Goal: Task Accomplishment & Management: Use online tool/utility

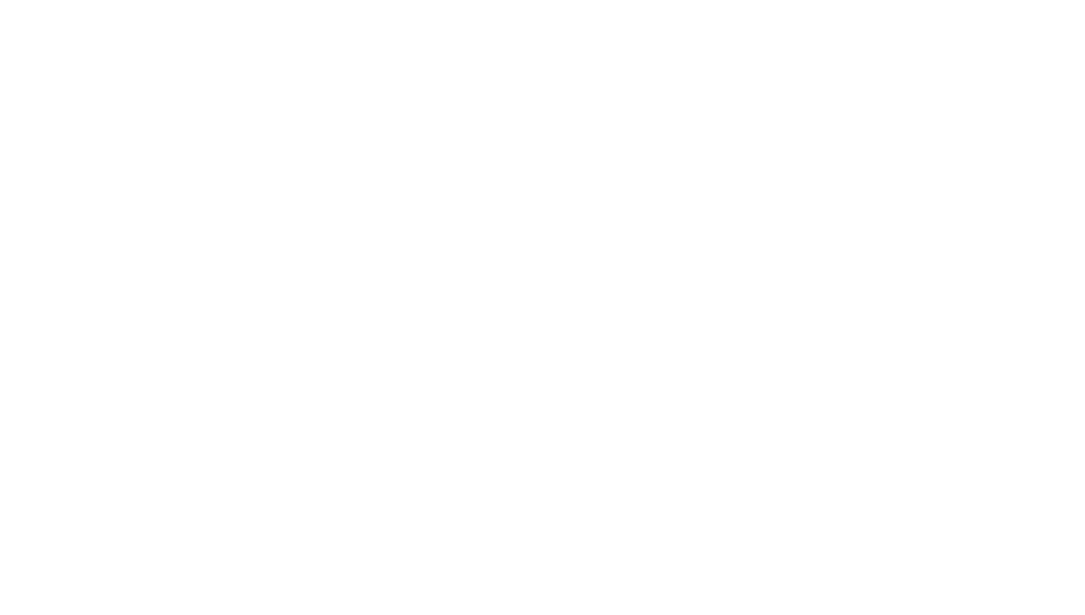
select select "Song"
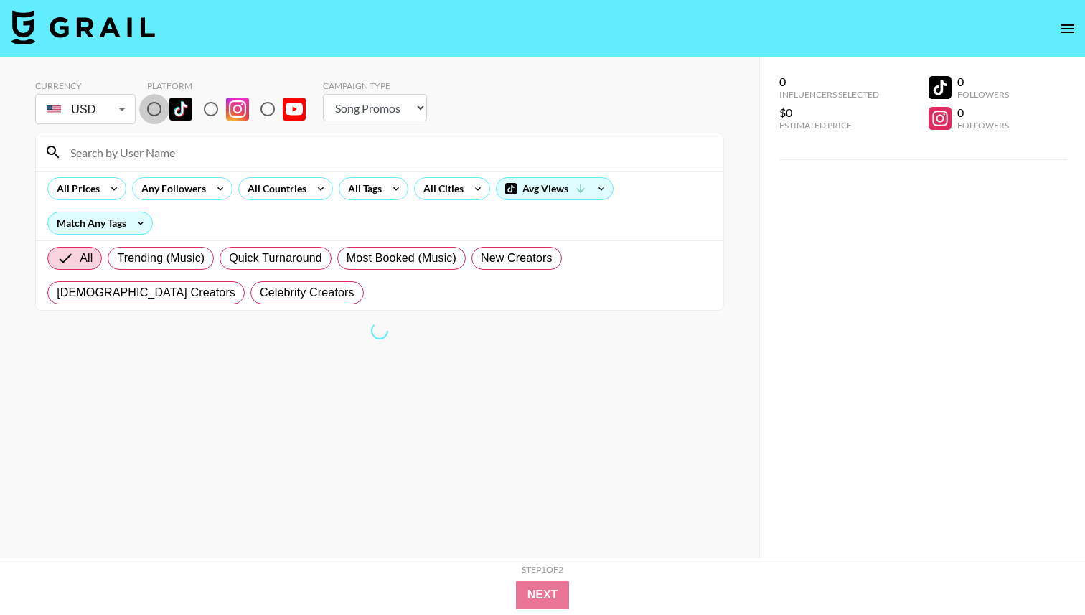
click at [162, 108] on input "radio" at bounding box center [154, 109] width 30 height 30
radio input "true"
click at [188, 197] on div "Any Followers" at bounding box center [171, 189] width 76 height 22
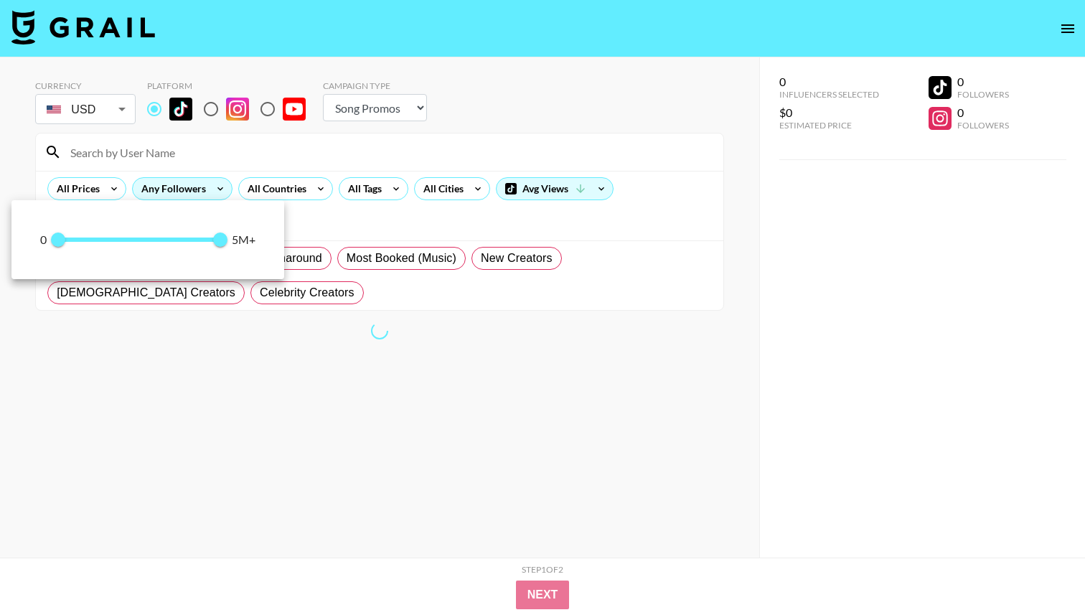
click at [186, 190] on div at bounding box center [542, 307] width 1085 height 615
click at [389, 169] on div at bounding box center [542, 307] width 1085 height 615
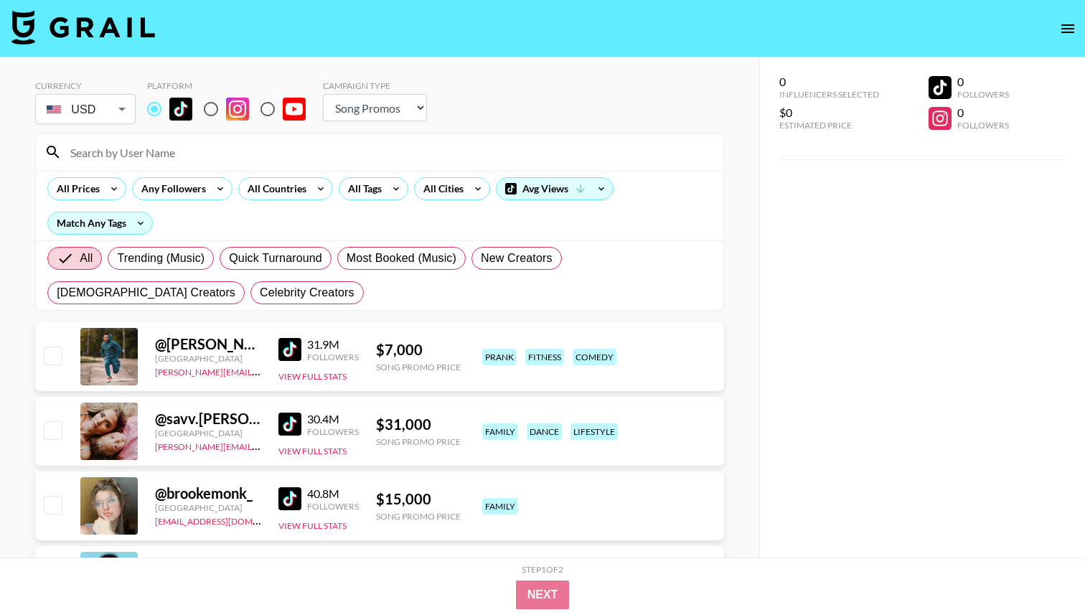
click at [358, 171] on div "0 0 5,000,000 5M+" at bounding box center [542, 307] width 1085 height 615
click at [378, 189] on div "All Tags" at bounding box center [362, 189] width 45 height 22
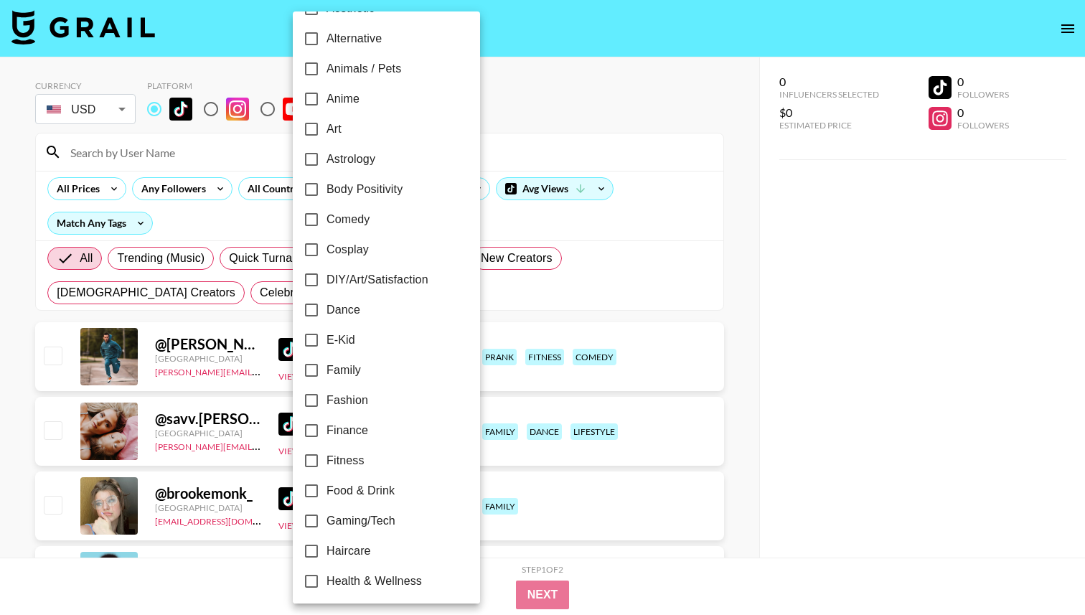
scroll to position [757, 0]
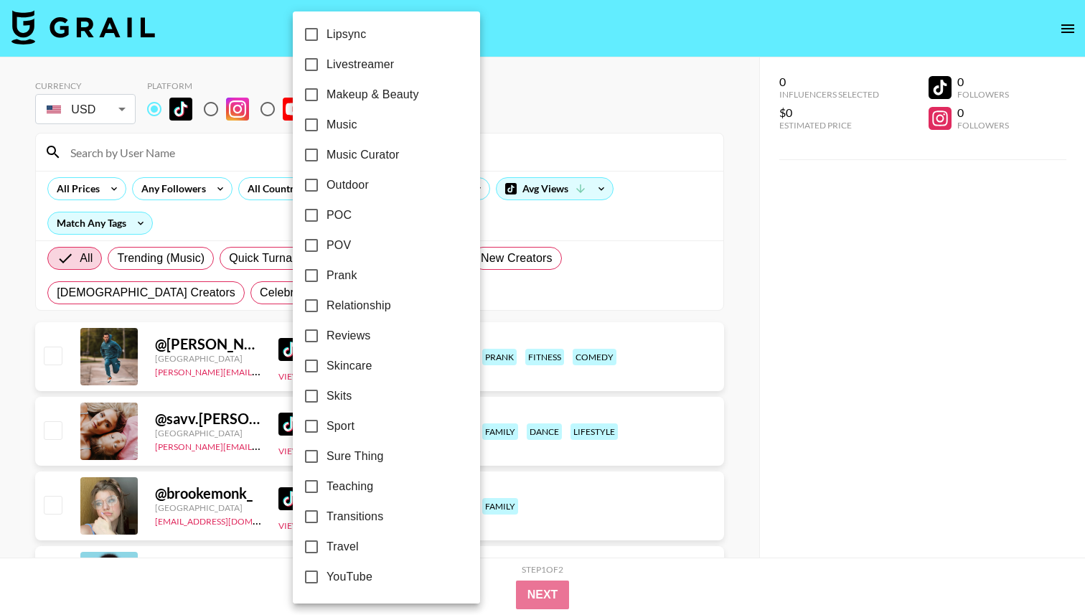
click at [314, 305] on input "Relationship" at bounding box center [311, 306] width 30 height 30
checkbox input "true"
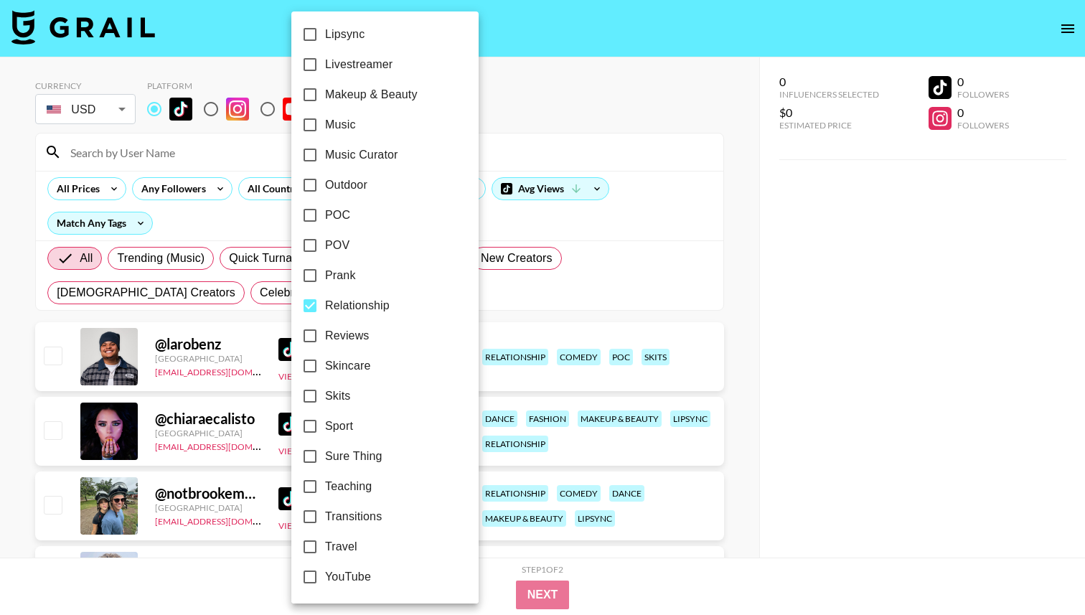
click at [213, 50] on div at bounding box center [542, 307] width 1085 height 615
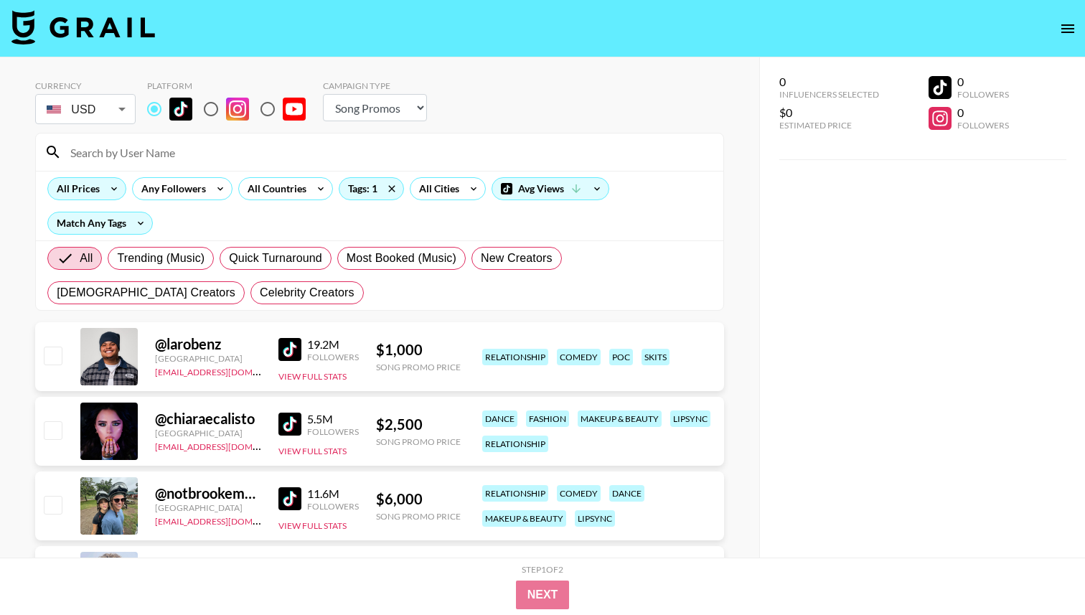
click at [97, 186] on div "All Prices" at bounding box center [75, 189] width 55 height 22
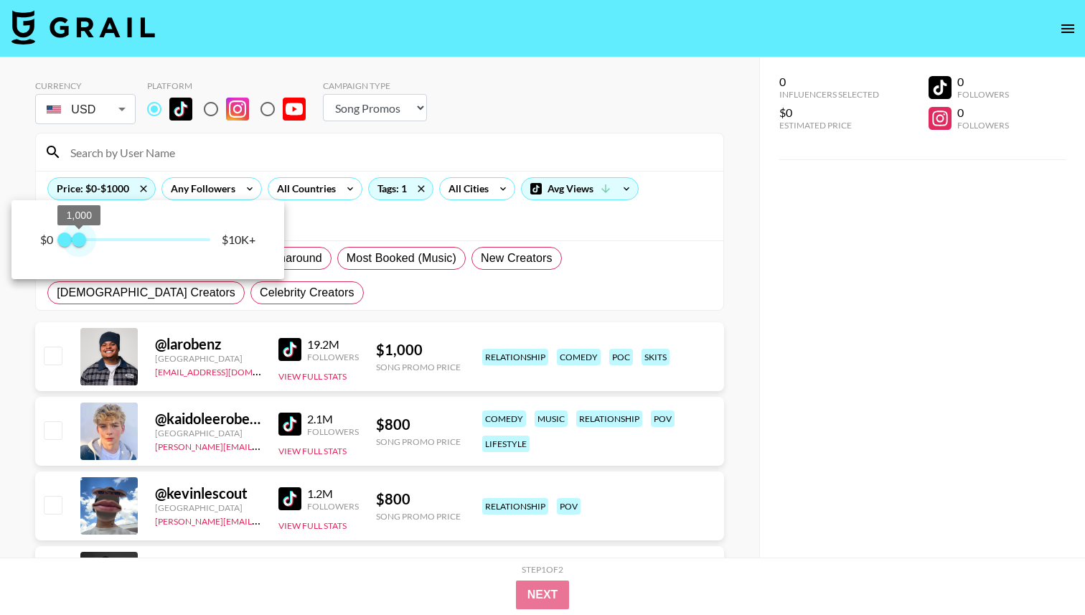
type input "750"
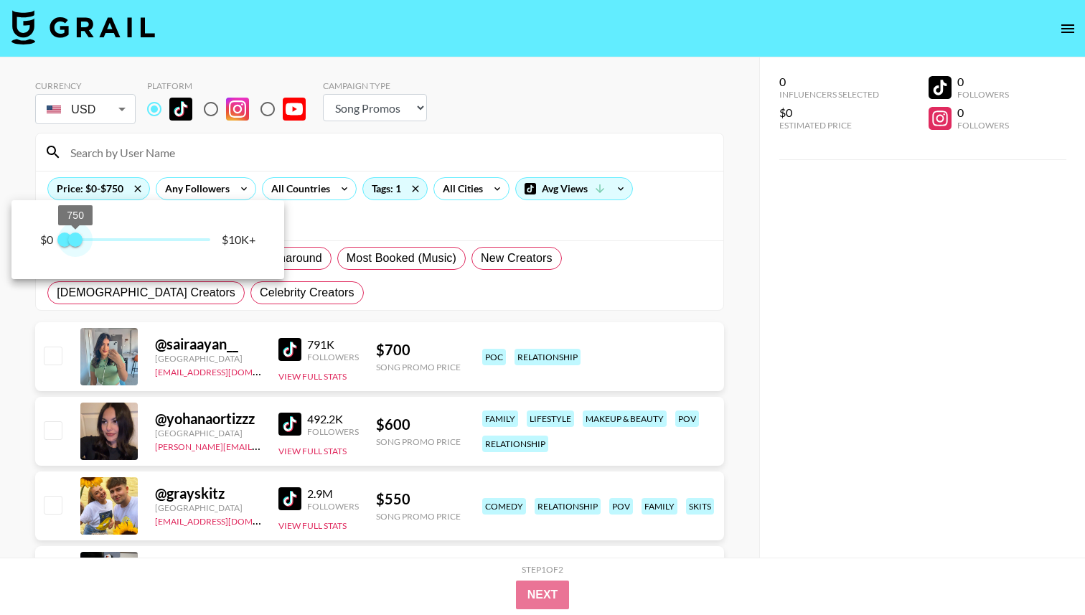
drag, startPoint x: 212, startPoint y: 242, endPoint x: 75, endPoint y: 240, distance: 136.4
click at [75, 240] on span "750" at bounding box center [75, 240] width 14 height 14
click at [495, 98] on div at bounding box center [542, 307] width 1085 height 615
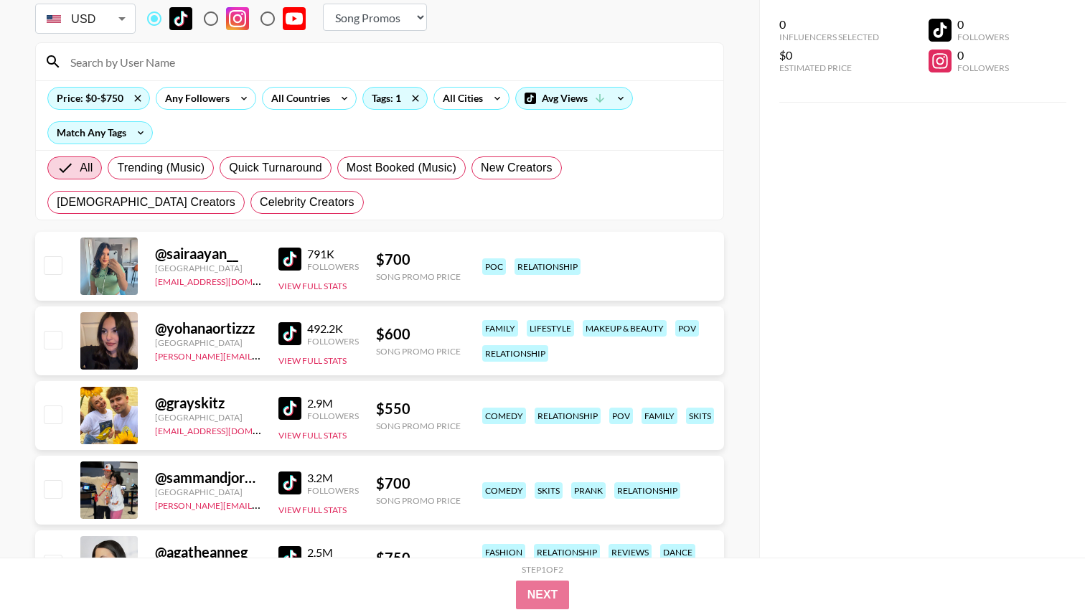
scroll to position [91, 0]
click at [292, 321] on div "492.2K Followers" at bounding box center [319, 333] width 80 height 25
click at [291, 329] on img at bounding box center [290, 333] width 23 height 23
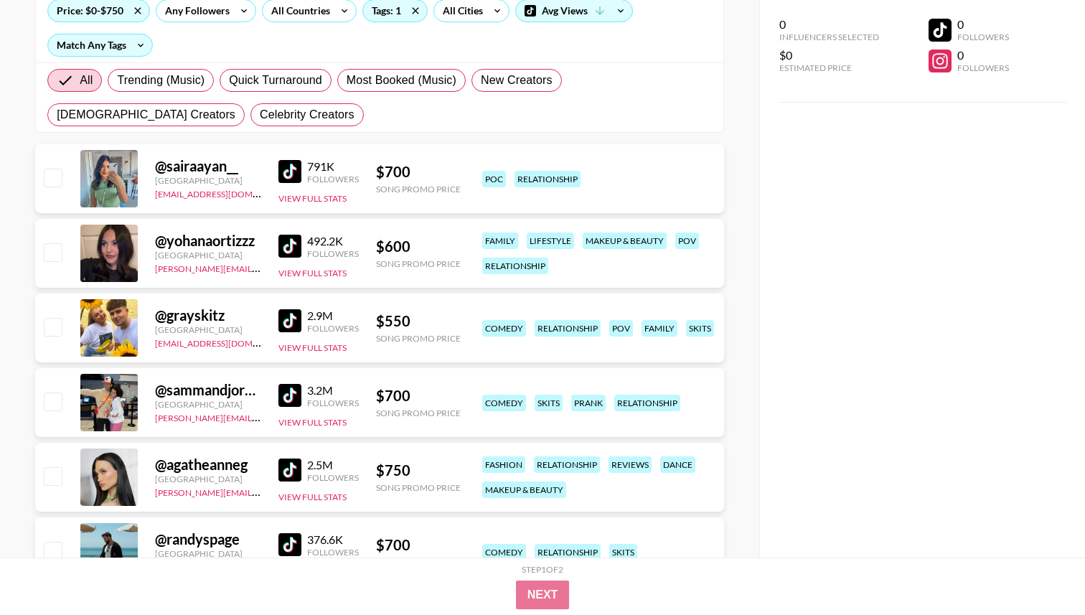
scroll to position [204, 0]
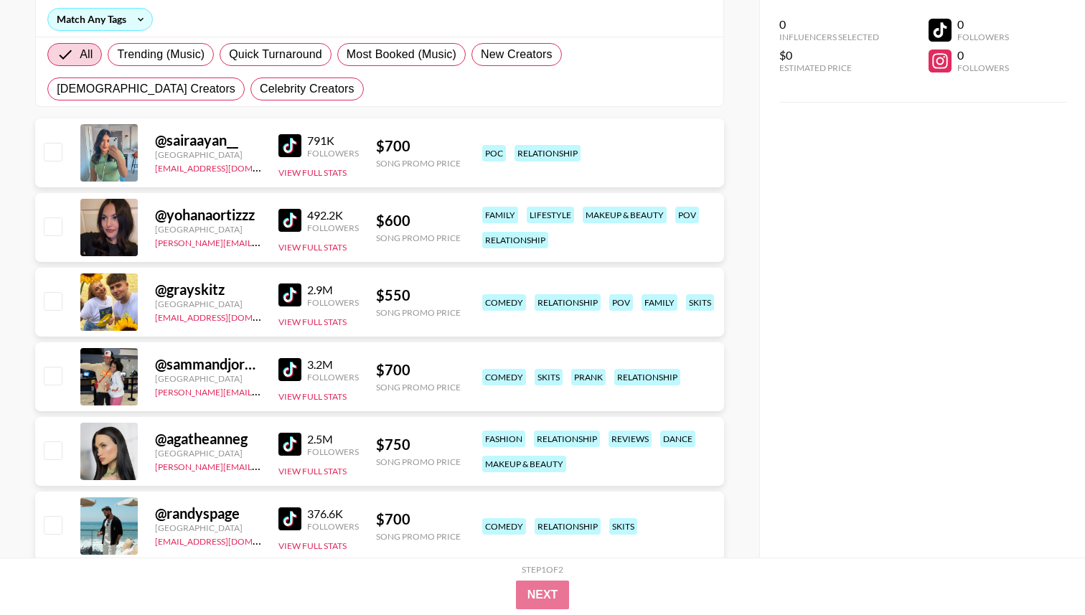
click at [291, 369] on img at bounding box center [290, 369] width 23 height 23
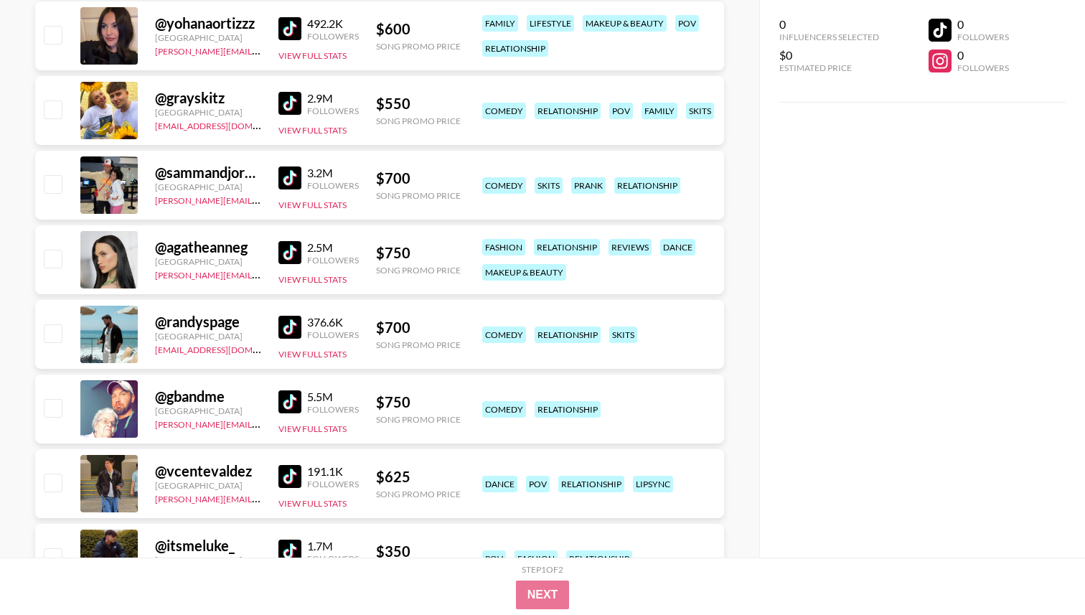
scroll to position [387, 0]
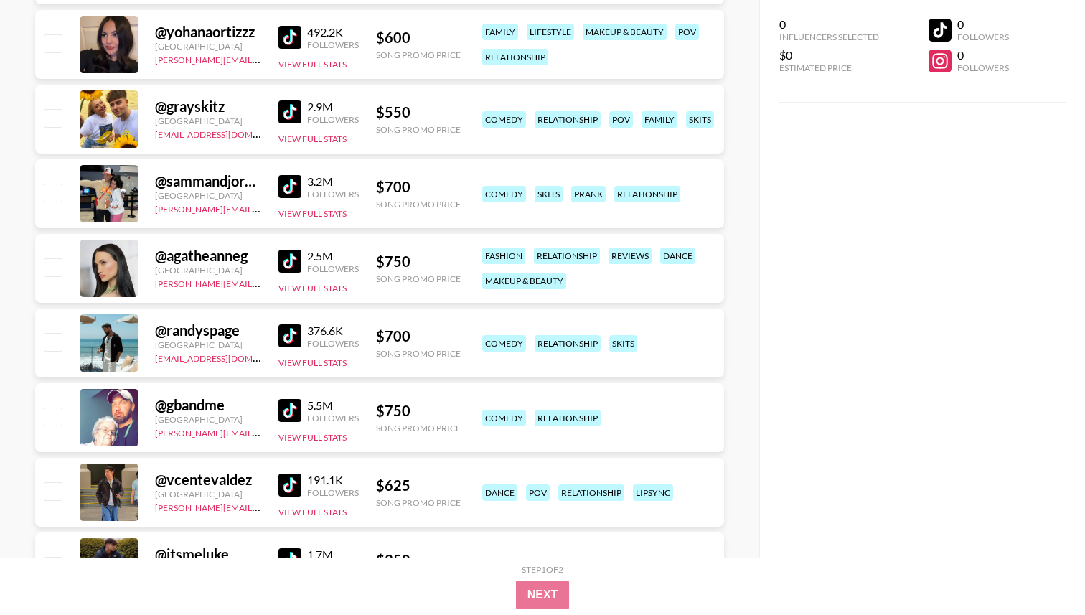
click at [296, 185] on img at bounding box center [290, 186] width 23 height 23
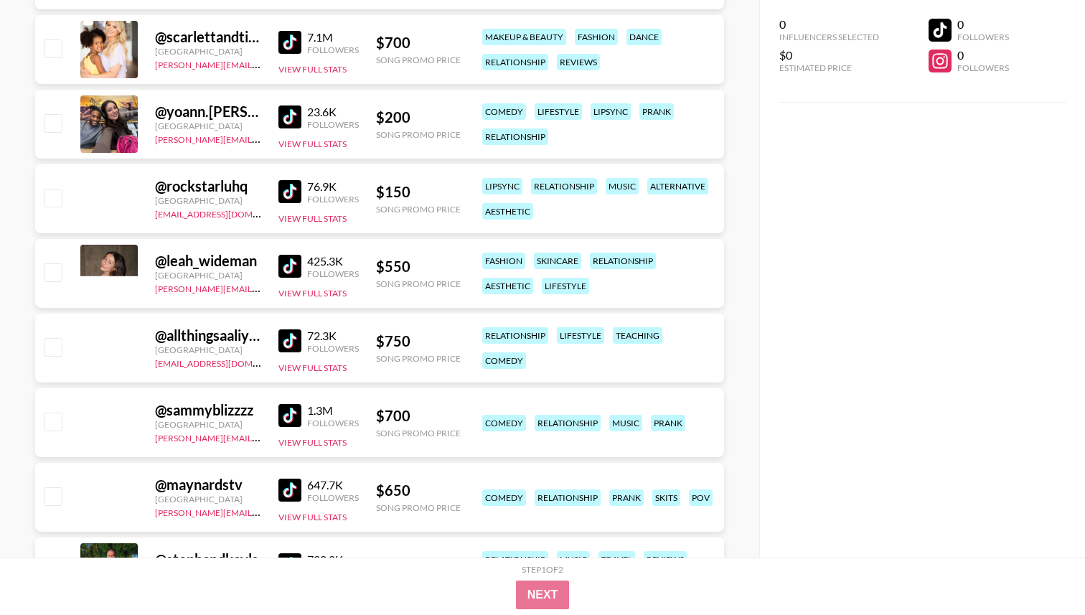
scroll to position [2442, 0]
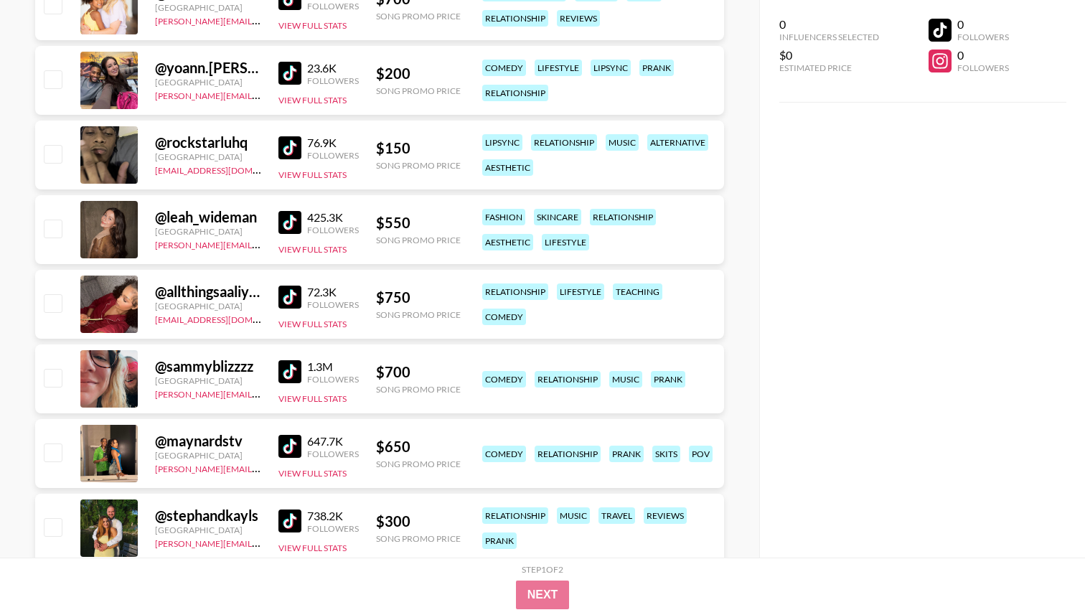
click at [289, 301] on img at bounding box center [290, 297] width 23 height 23
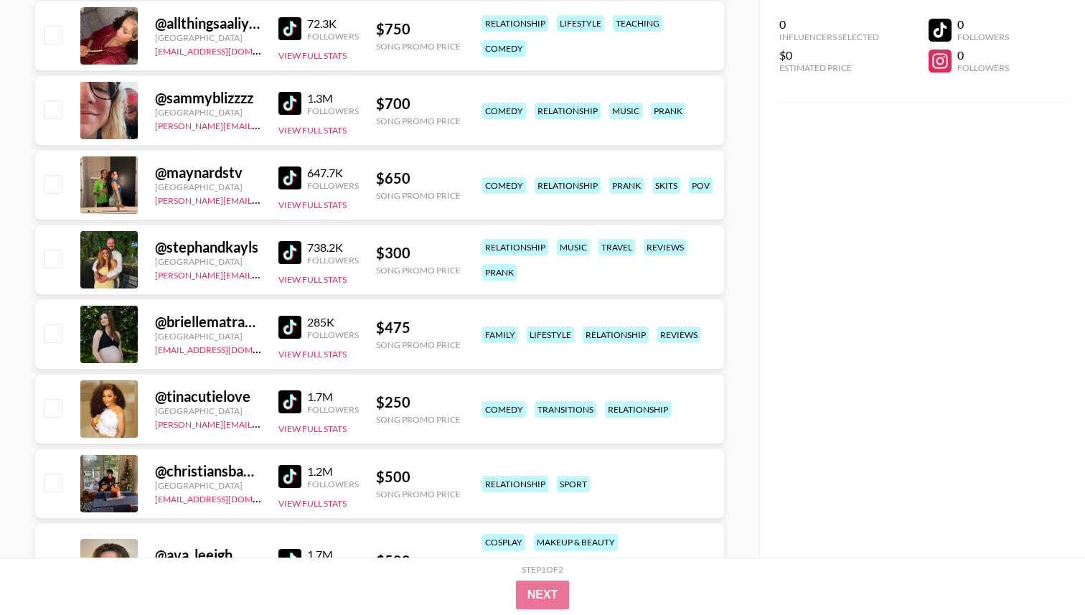
scroll to position [2727, 0]
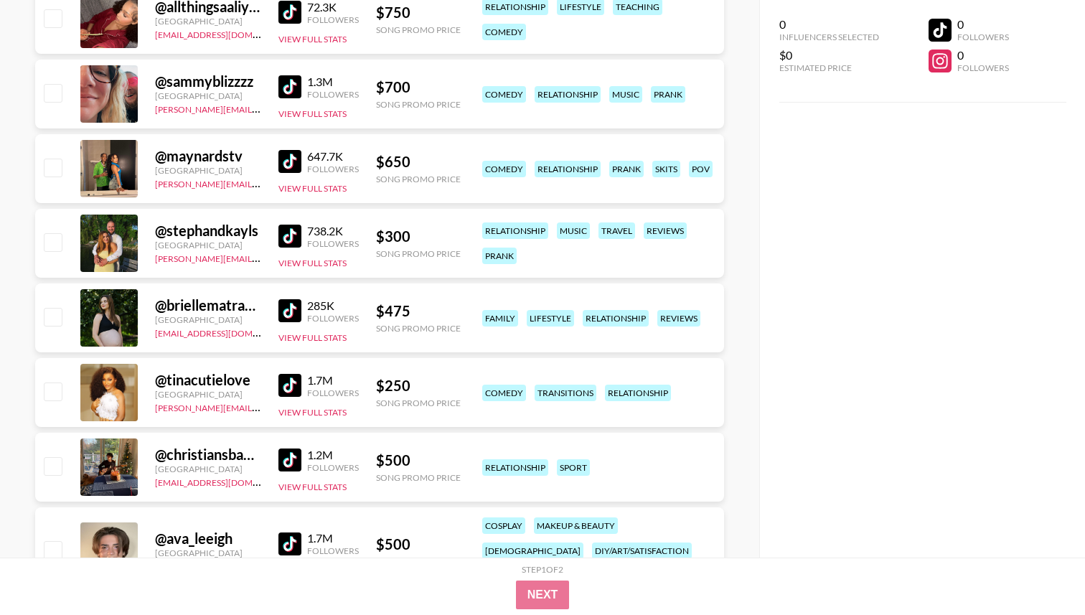
click at [284, 235] on img at bounding box center [290, 236] width 23 height 23
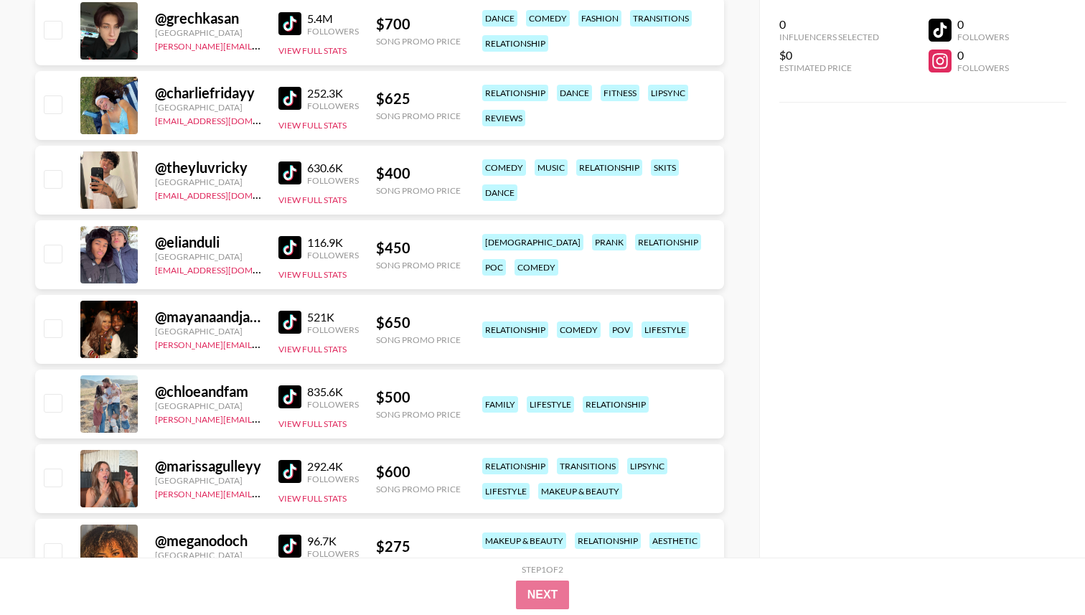
scroll to position [4101, 0]
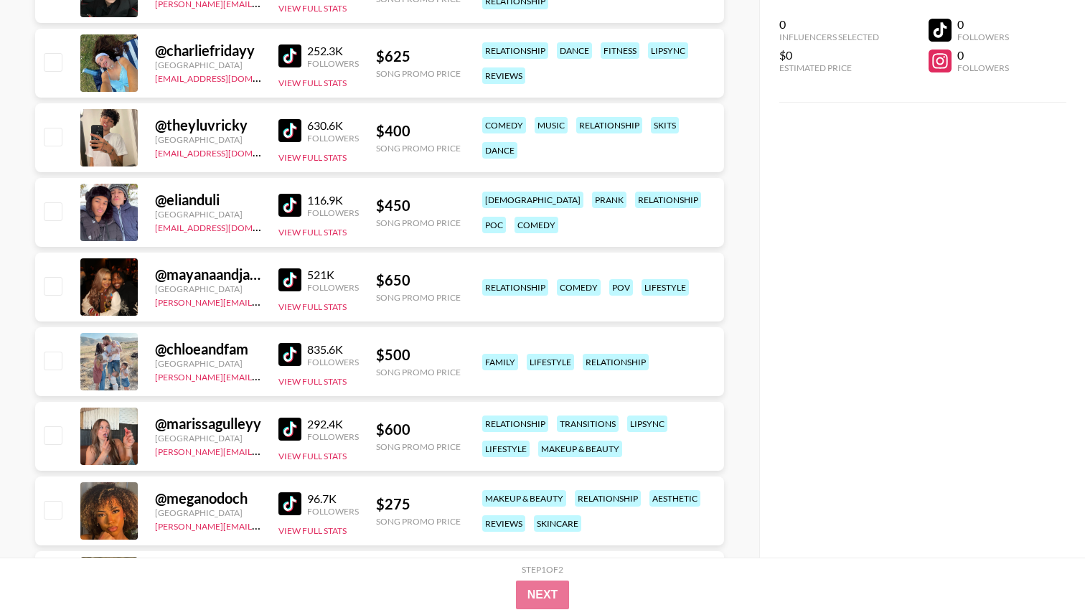
click at [302, 278] on link at bounding box center [293, 279] width 29 height 23
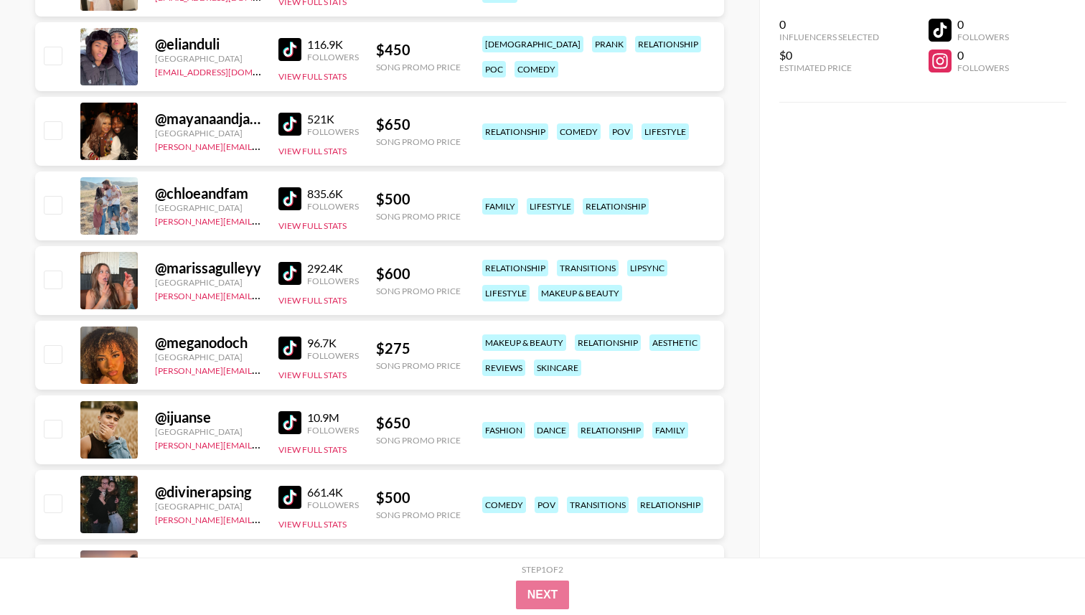
scroll to position [4325, 0]
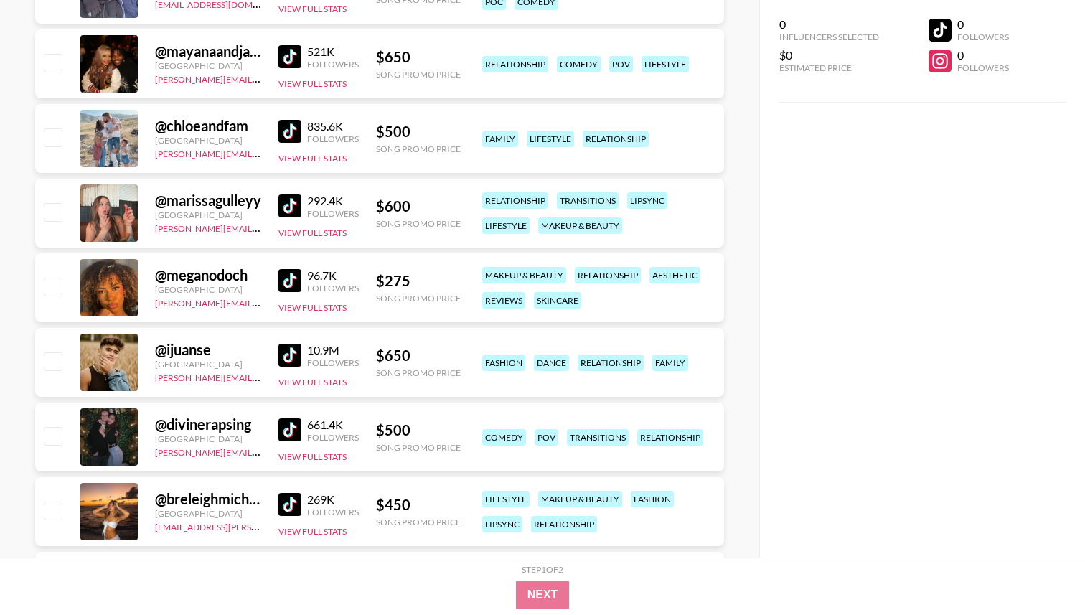
click at [294, 285] on img at bounding box center [290, 280] width 23 height 23
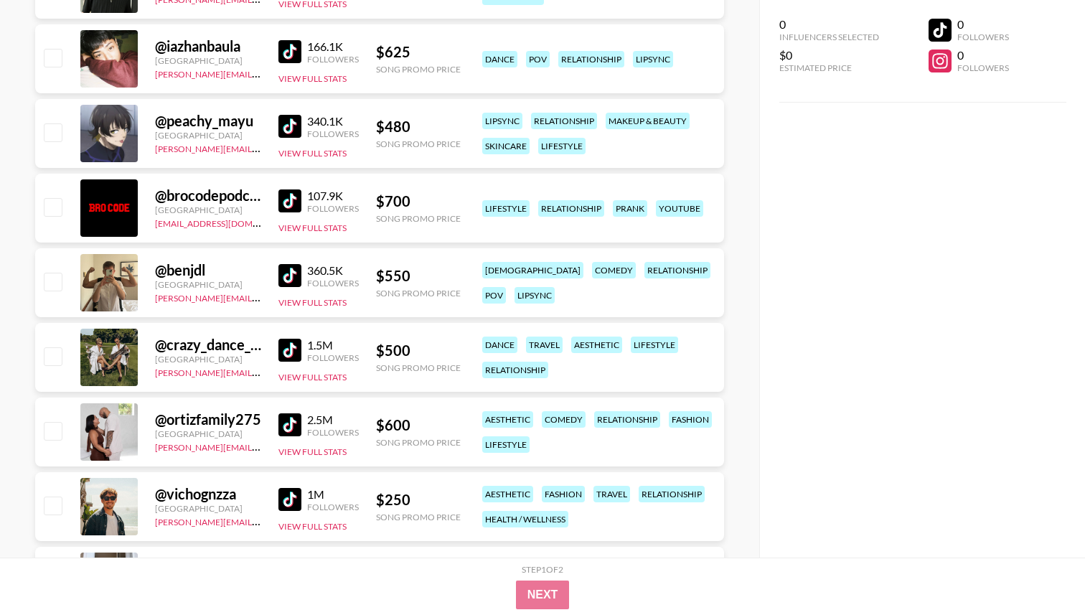
scroll to position [5897, 0]
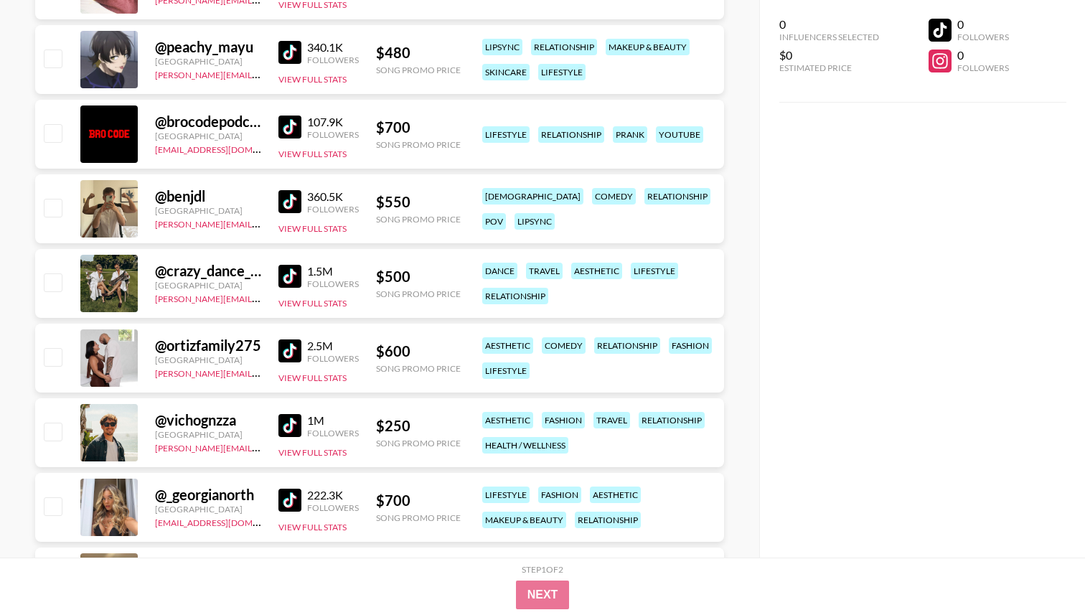
click at [289, 358] on img at bounding box center [290, 351] width 23 height 23
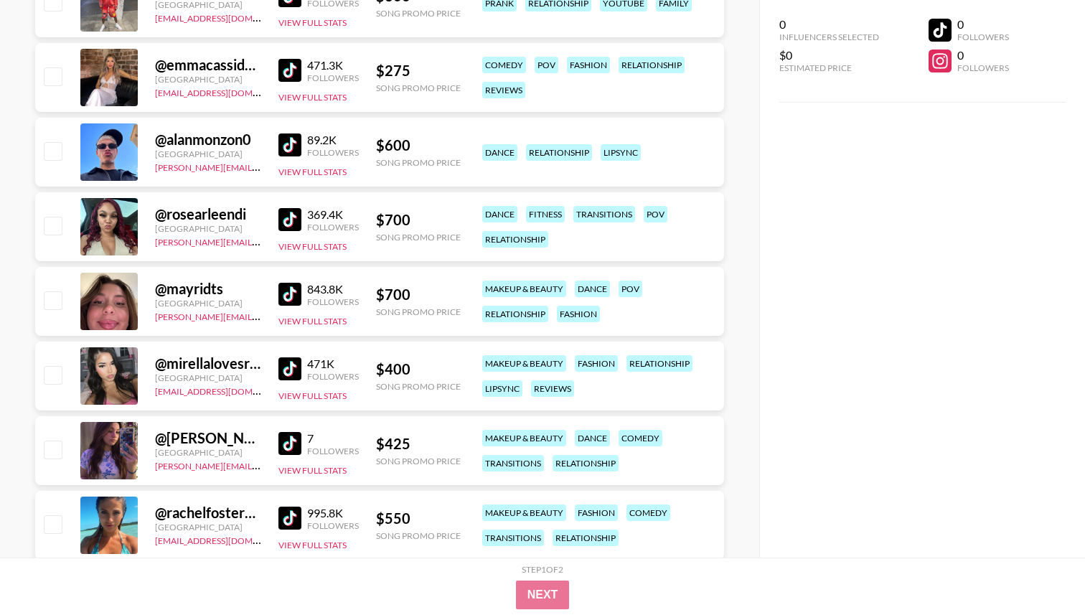
scroll to position [6855, 0]
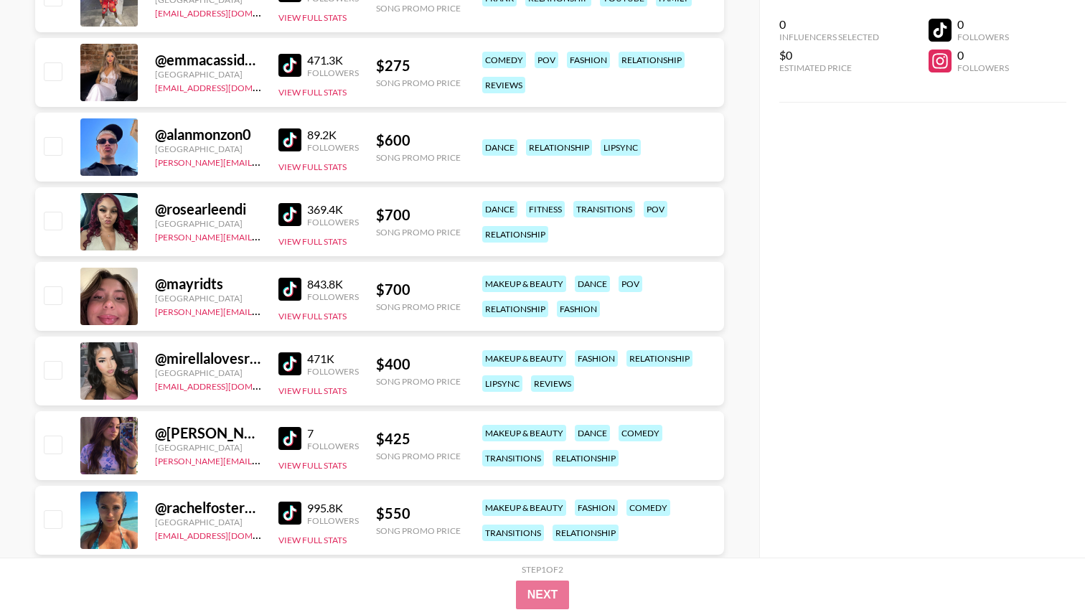
click at [294, 218] on img at bounding box center [290, 214] width 23 height 23
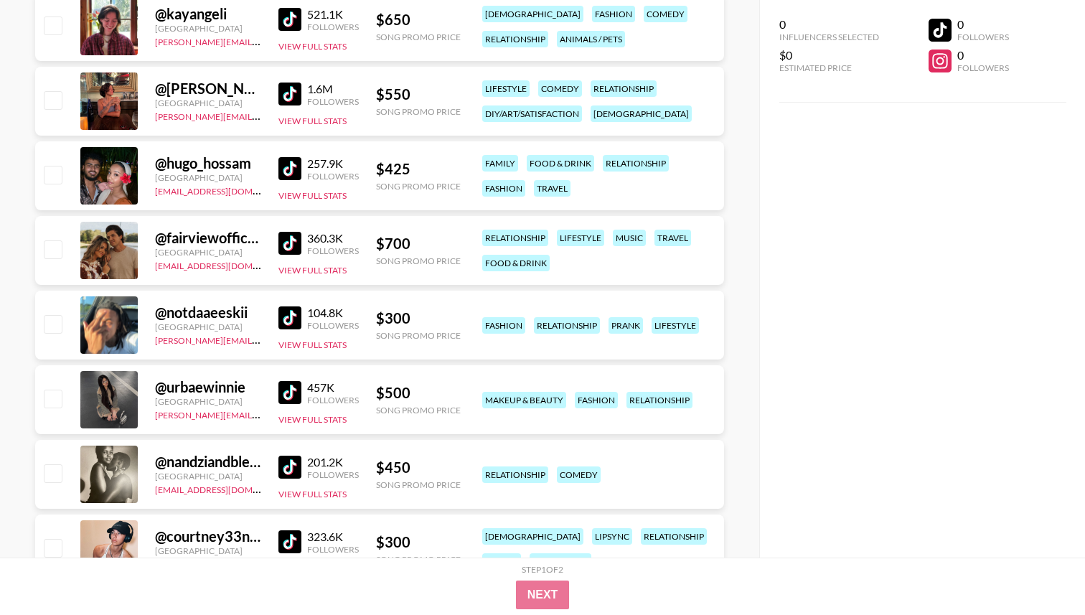
scroll to position [8596, 0]
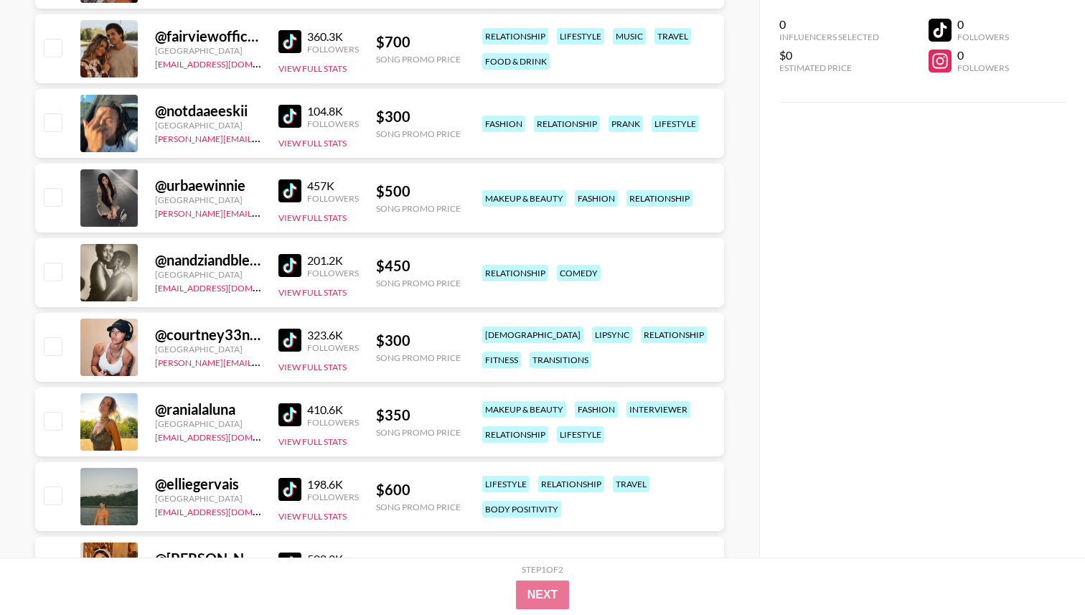
click at [297, 113] on img at bounding box center [290, 116] width 23 height 23
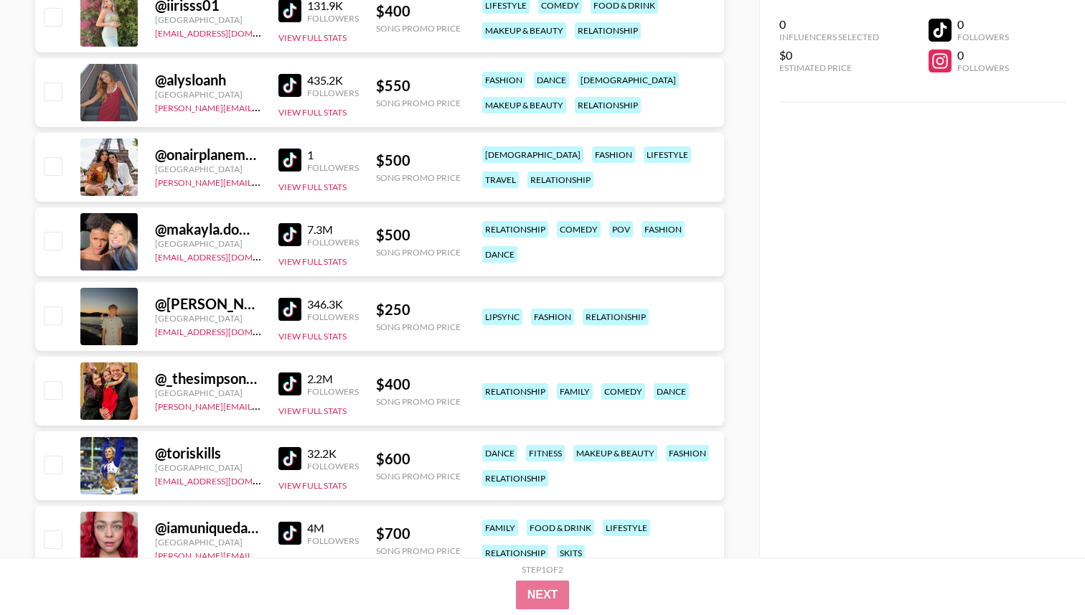
scroll to position [9677, 0]
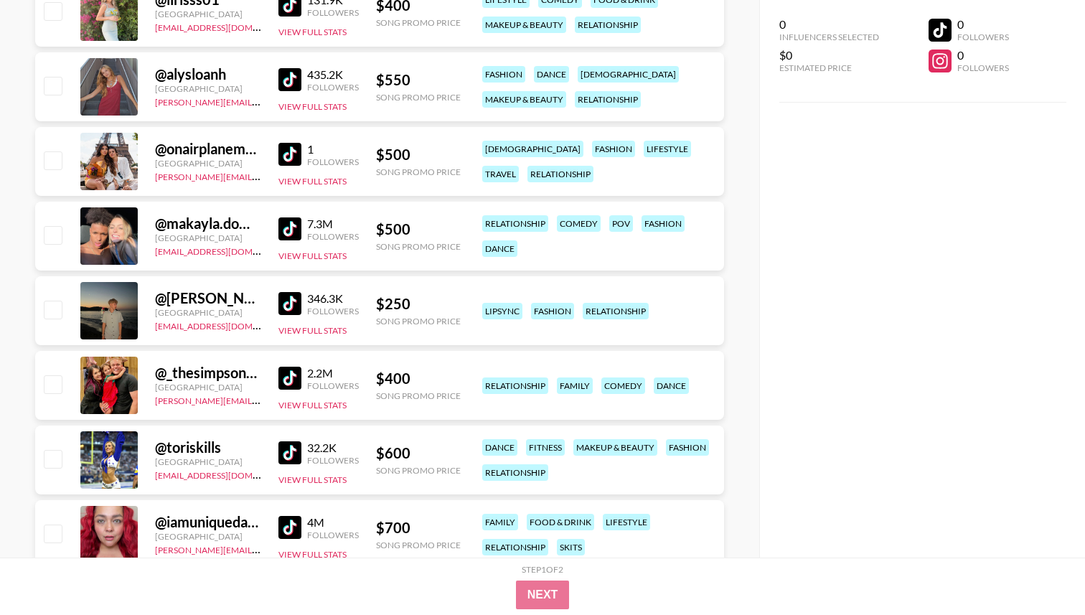
click at [289, 234] on img at bounding box center [290, 229] width 23 height 23
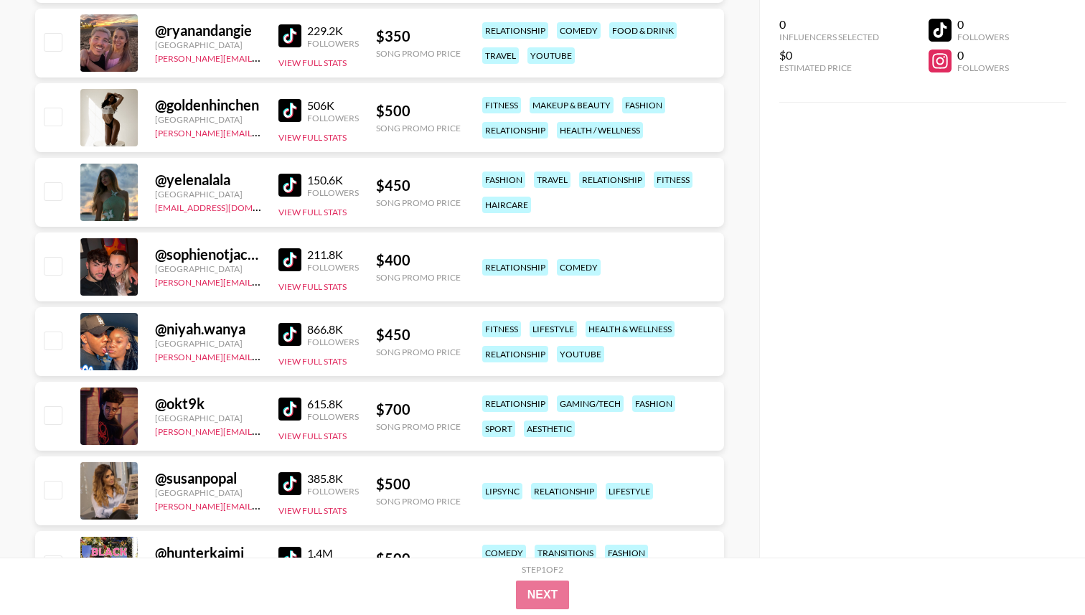
scroll to position [11067, 0]
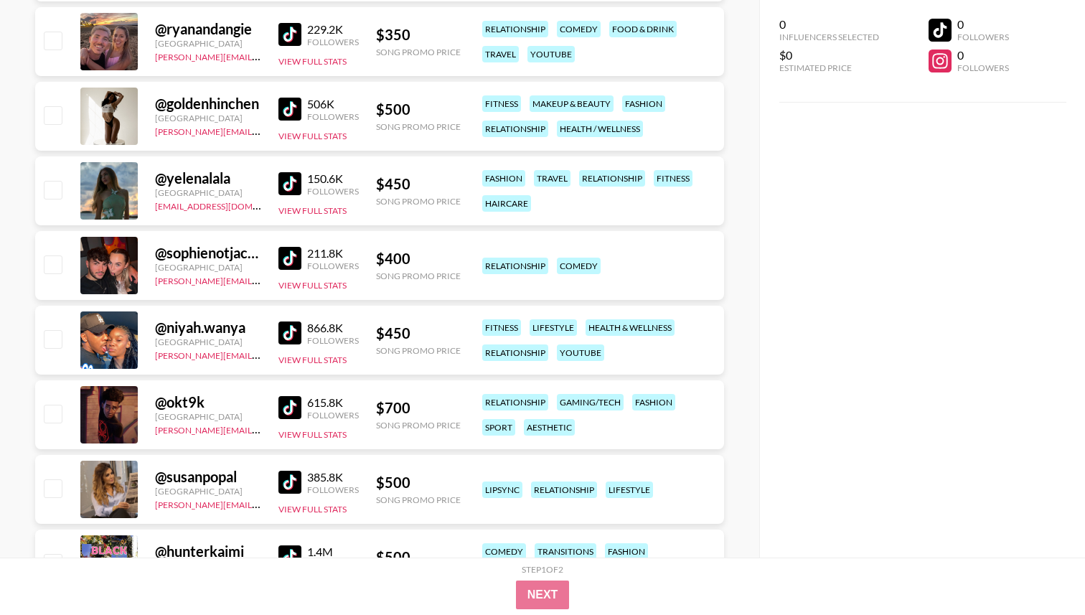
click at [300, 332] on img at bounding box center [290, 333] width 23 height 23
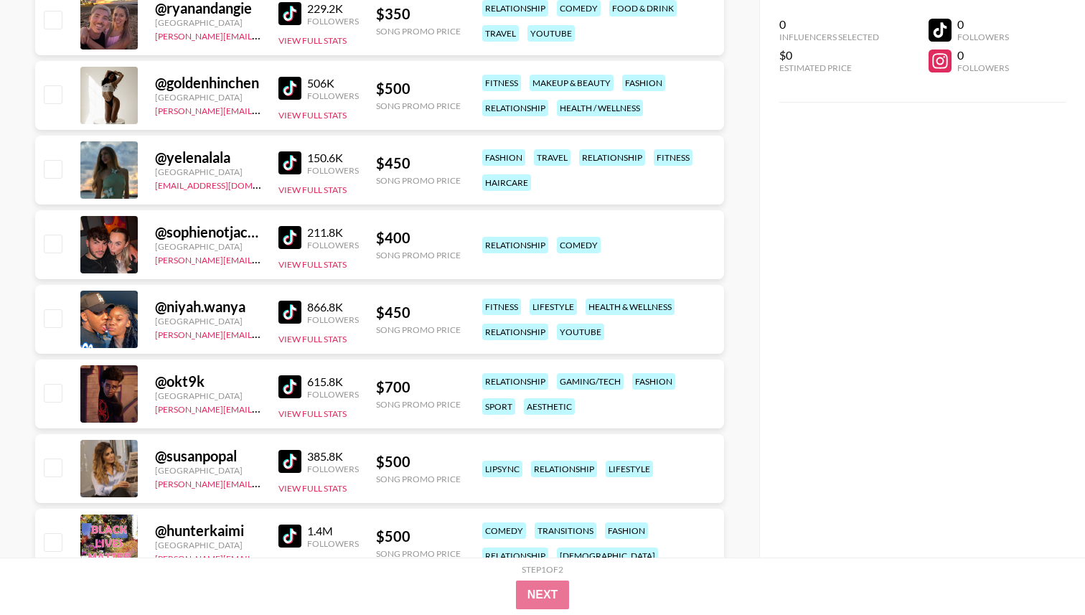
scroll to position [11094, 0]
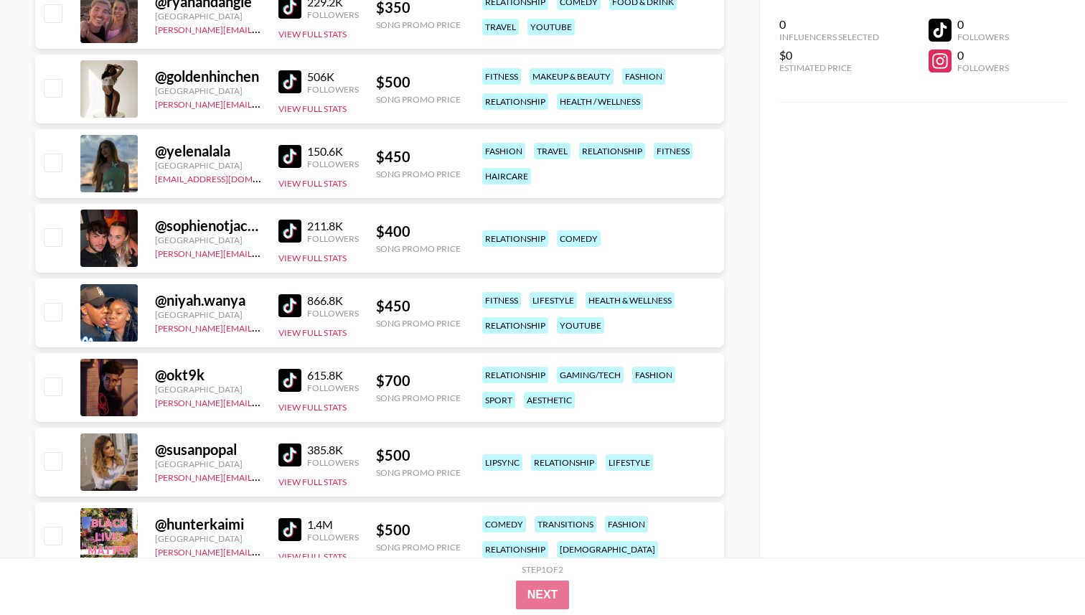
click at [302, 304] on link at bounding box center [293, 305] width 29 height 23
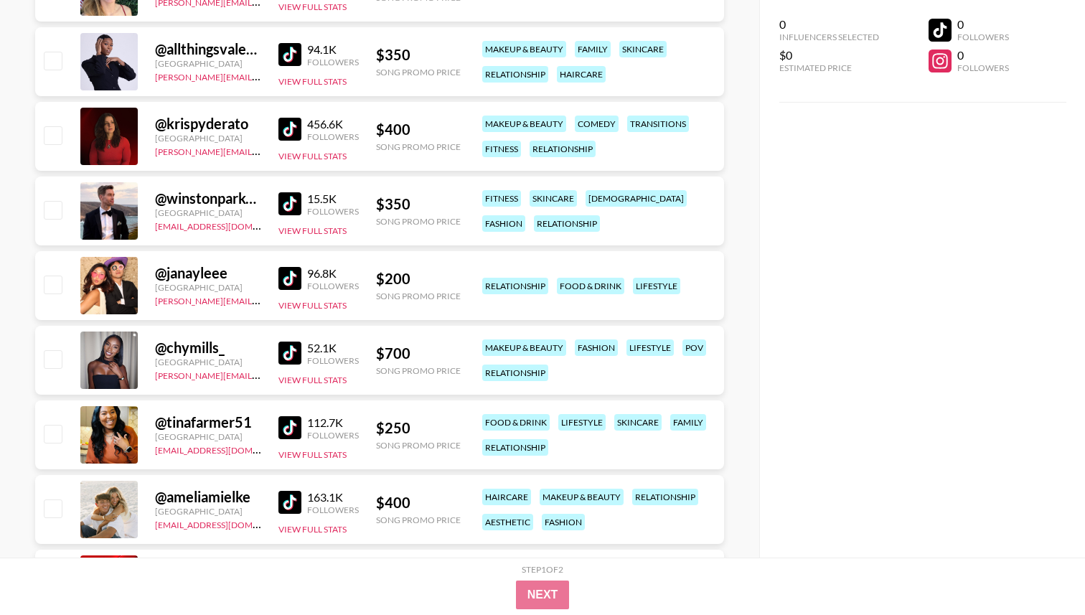
scroll to position [17327, 0]
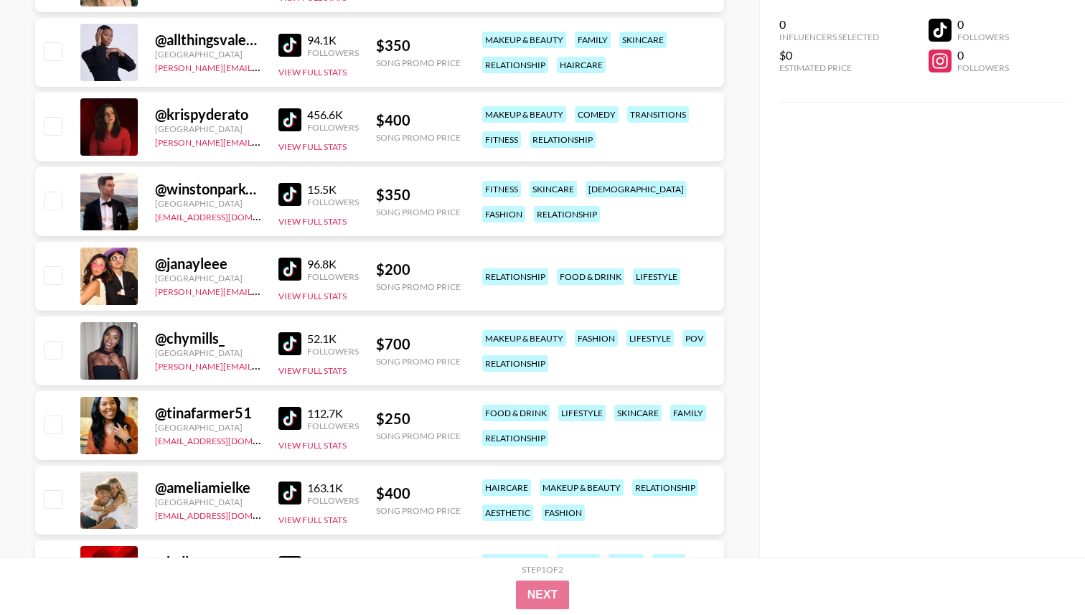
click at [286, 275] on img at bounding box center [290, 269] width 23 height 23
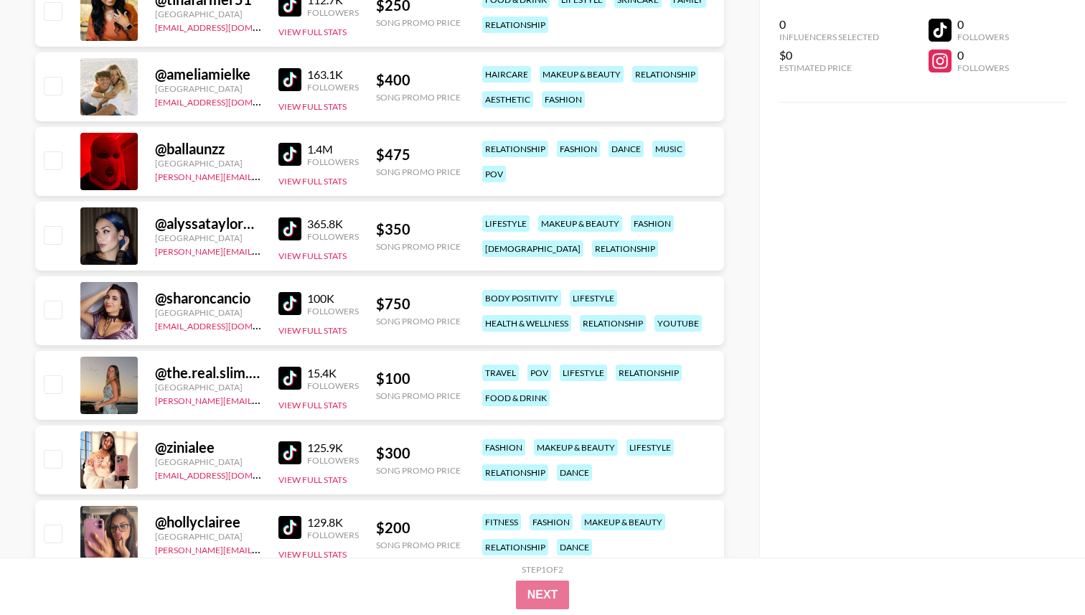
scroll to position [17742, 0]
